Goal: Task Accomplishment & Management: Manage account settings

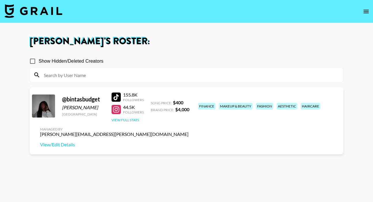
click at [122, 121] on button "View Full Stats" at bounding box center [124, 120] width 27 height 4
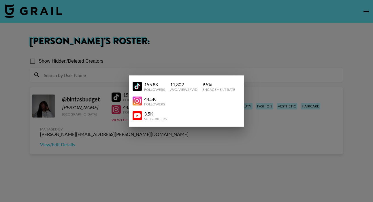
click at [138, 137] on div at bounding box center [186, 101] width 373 height 202
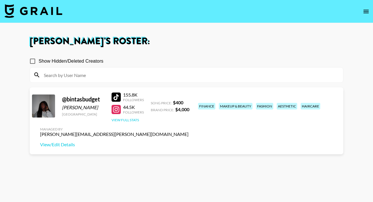
click at [124, 120] on button "View Full Stats" at bounding box center [124, 120] width 27 height 4
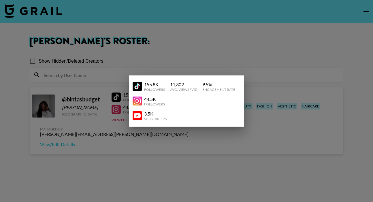
click at [235, 55] on div at bounding box center [186, 101] width 373 height 202
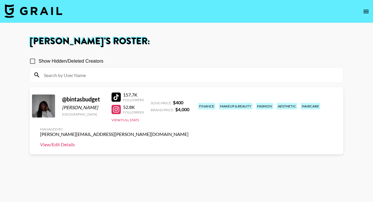
click at [188, 142] on link "View/Edit Details" at bounding box center [114, 145] width 148 height 6
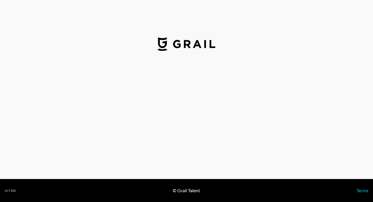
select select "USD"
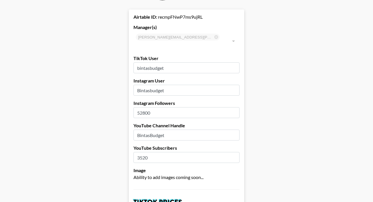
scroll to position [23, 0]
click at [144, 107] on input "52800" at bounding box center [186, 112] width 106 height 11
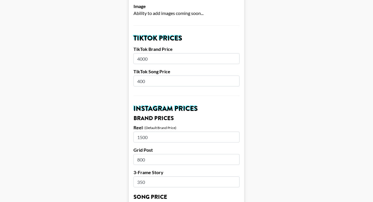
scroll to position [187, 0]
type input "54000"
click at [139, 176] on input "350" at bounding box center [186, 181] width 106 height 11
type input "450"
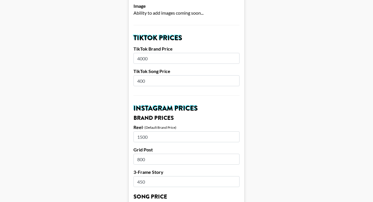
click at [141, 132] on input "1500" at bounding box center [186, 137] width 106 height 11
type input "1800"
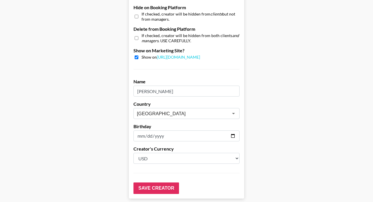
scroll to position [579, 0]
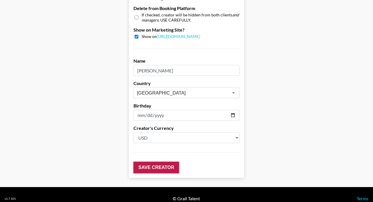
click at [162, 162] on input "Save Creator" at bounding box center [155, 168] width 45 height 12
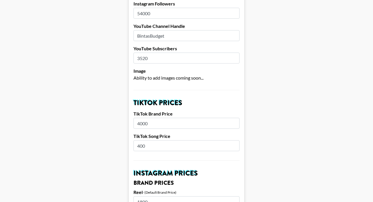
scroll to position [0, 0]
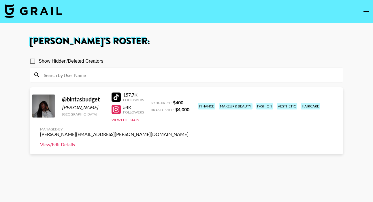
click at [188, 142] on link "View/Edit Details" at bounding box center [114, 145] width 148 height 6
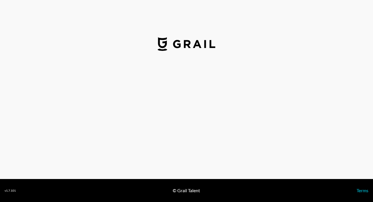
select select "USD"
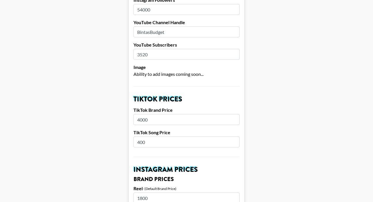
scroll to position [129, 0]
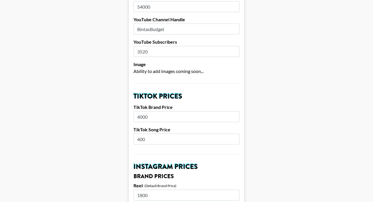
click at [143, 111] on input "4000" at bounding box center [186, 116] width 106 height 11
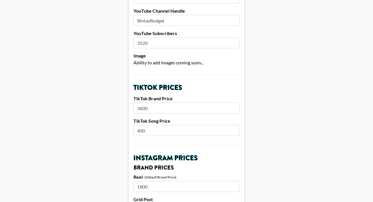
scroll to position [138, 0]
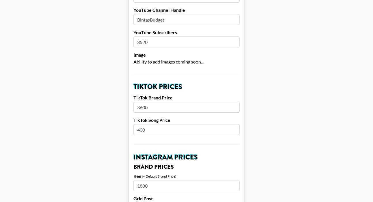
type input "3600"
click at [142, 124] on input "400" at bounding box center [186, 129] width 106 height 11
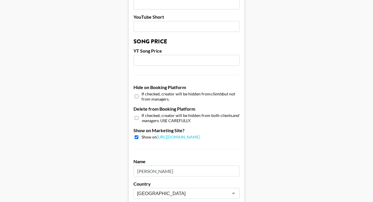
scroll to position [579, 0]
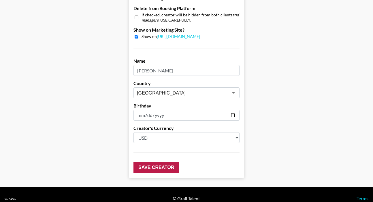
type input "360"
click at [154, 162] on input "Save Creator" at bounding box center [155, 168] width 45 height 12
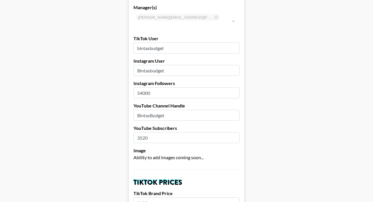
scroll to position [0, 0]
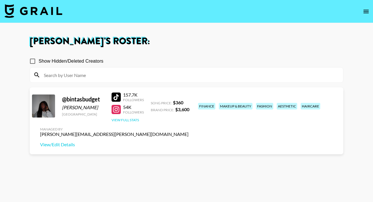
click at [134, 121] on button "View Full Stats" at bounding box center [124, 120] width 27 height 4
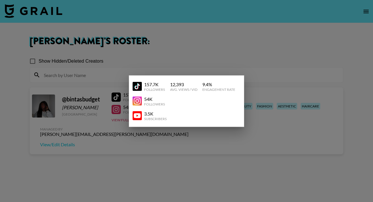
click at [223, 144] on div at bounding box center [186, 101] width 373 height 202
